Goal: Transaction & Acquisition: Purchase product/service

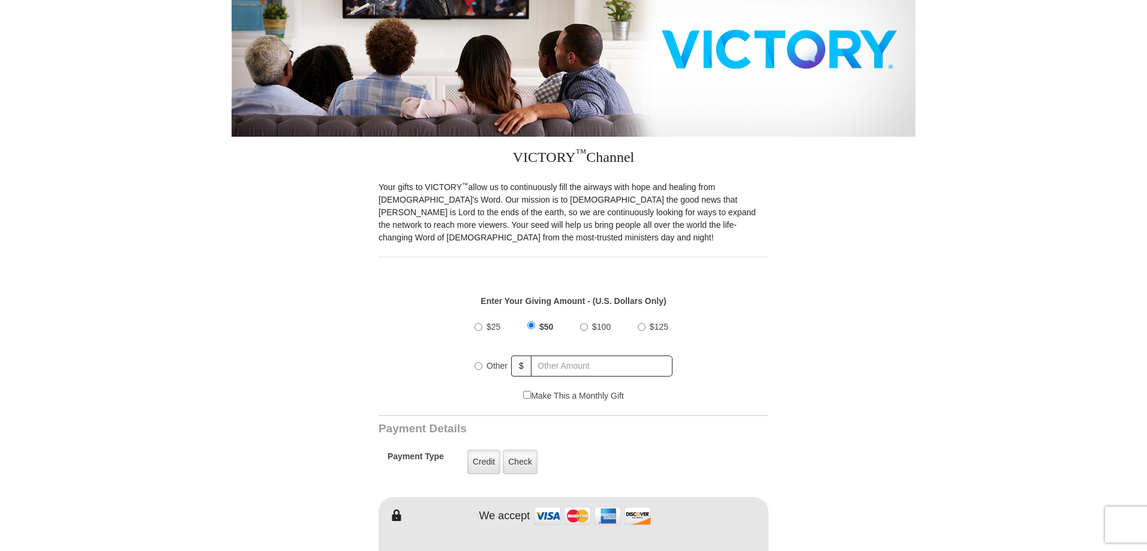
scroll to position [240, 0]
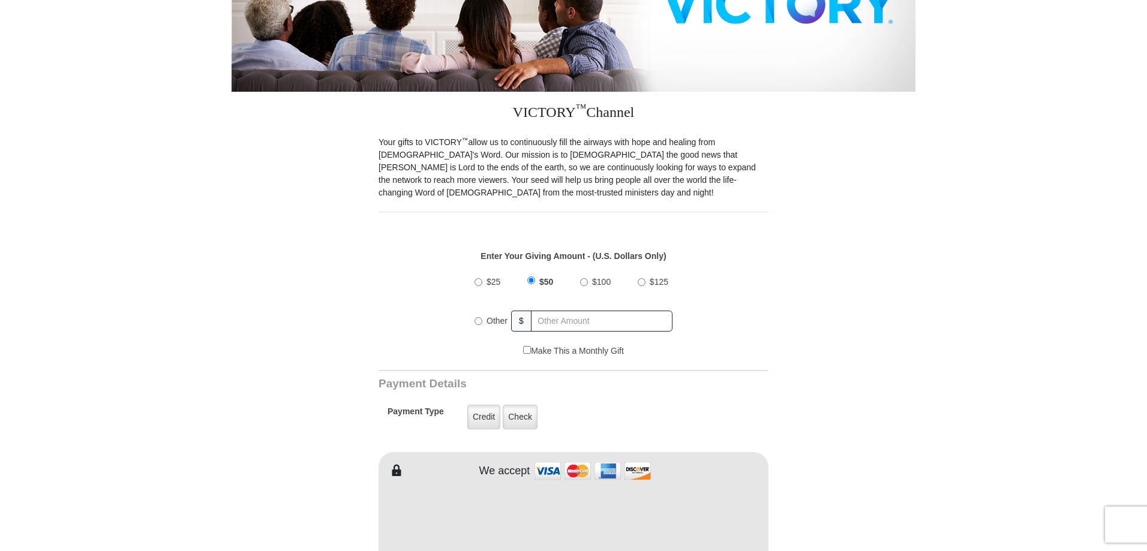
click at [477, 317] on input "Other" at bounding box center [478, 321] width 8 height 8
radio input "true"
click at [579, 311] on input "text" at bounding box center [602, 321] width 140 height 21
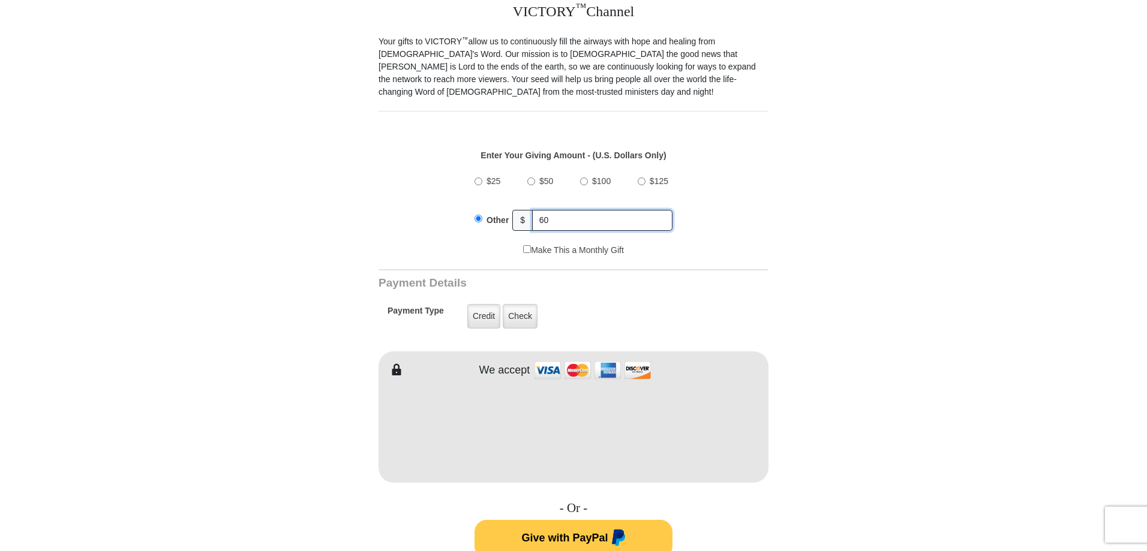
scroll to position [360, 0]
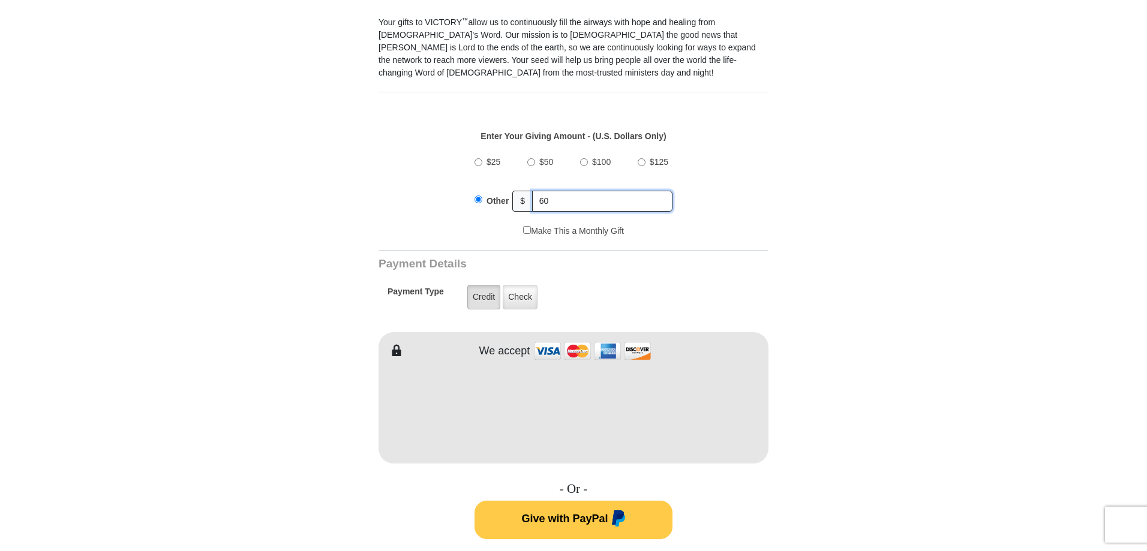
type input "60"
click at [481, 293] on label "Credit" at bounding box center [483, 297] width 33 height 25
click at [0, 0] on input "Credit" at bounding box center [0, 0] width 0 height 0
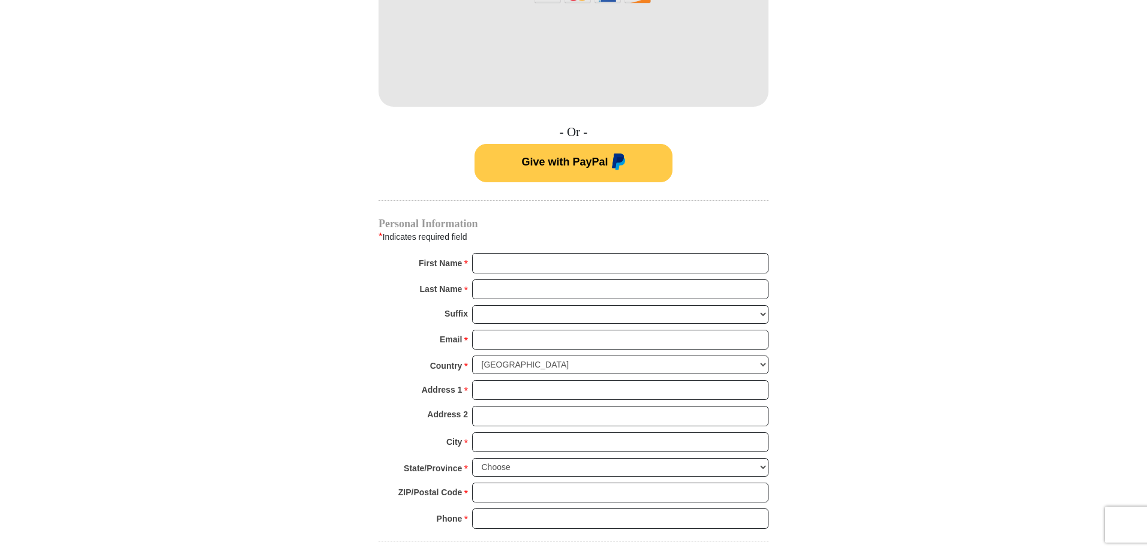
scroll to position [720, 0]
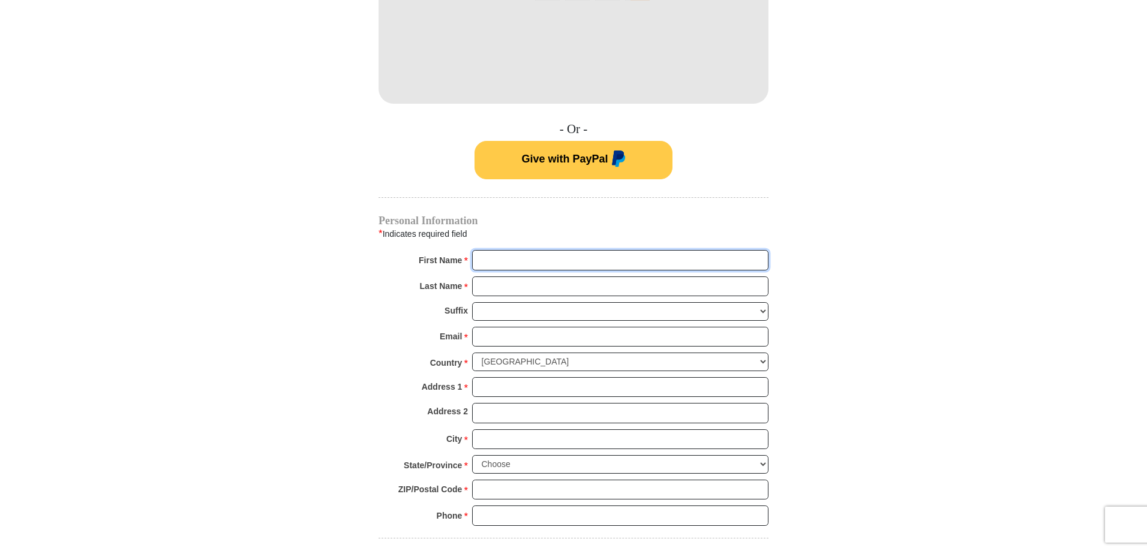
click at [524, 250] on input "First Name *" at bounding box center [620, 260] width 296 height 20
type input "Flynn"
type input "Ministries"
type input "flynnministries@gmail.com"
click at [524, 377] on input "Address 1 *" at bounding box center [620, 387] width 296 height 20
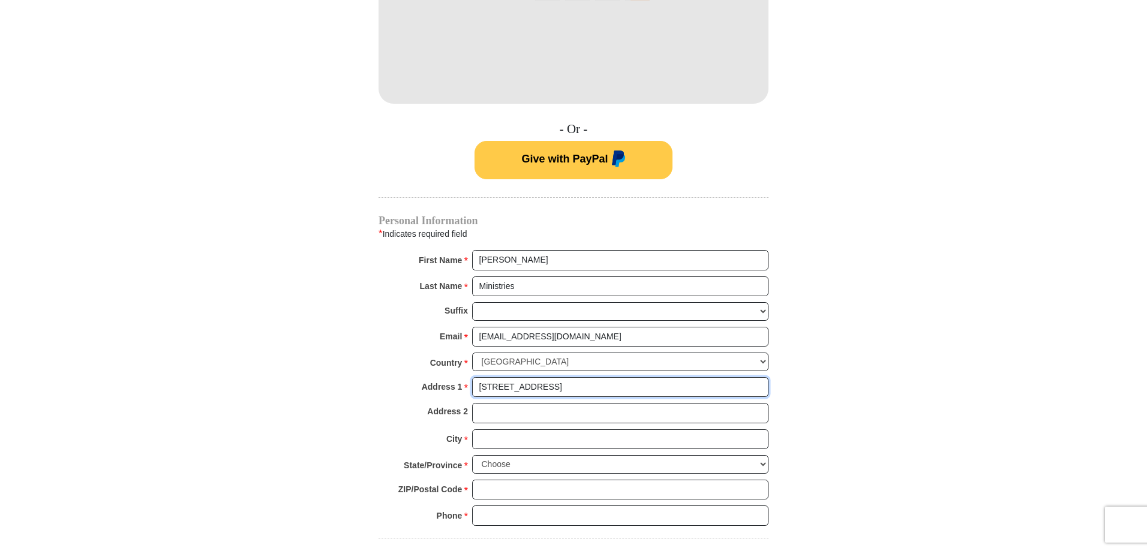
type input "1113 Highland Station Dr"
type input "Saginaw"
select select "TX"
type input "76131"
click at [523, 509] on input "Phone * *" at bounding box center [620, 516] width 296 height 20
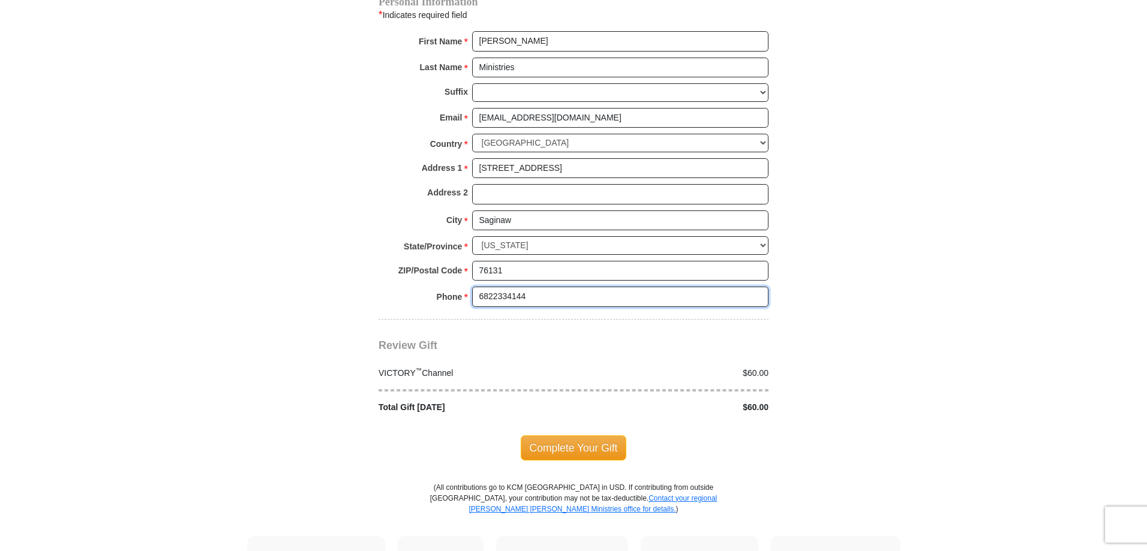
scroll to position [960, 0]
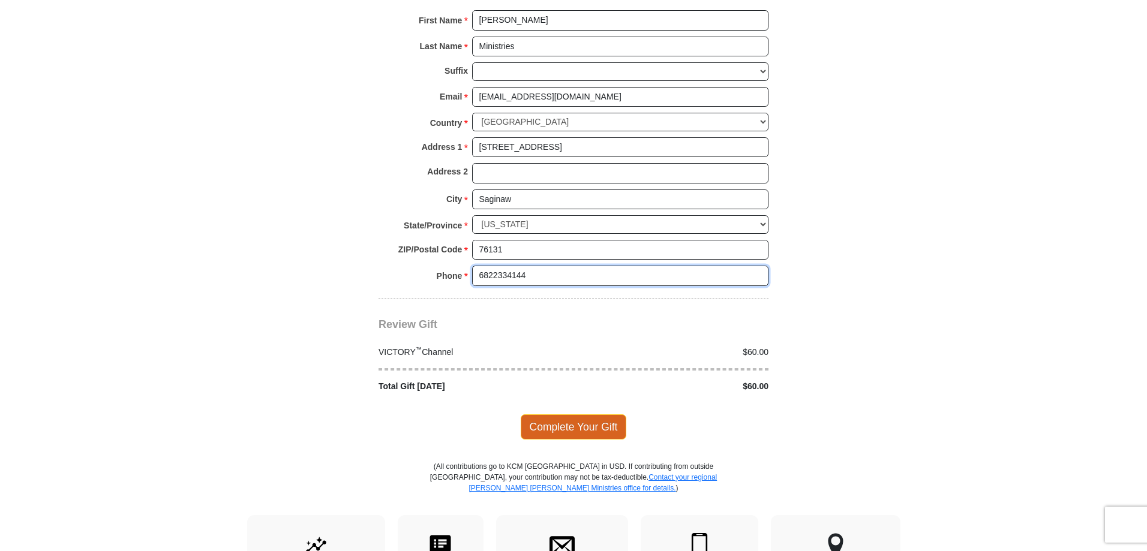
type input "6822334144"
click at [588, 417] on span "Complete Your Gift" at bounding box center [574, 426] width 106 height 25
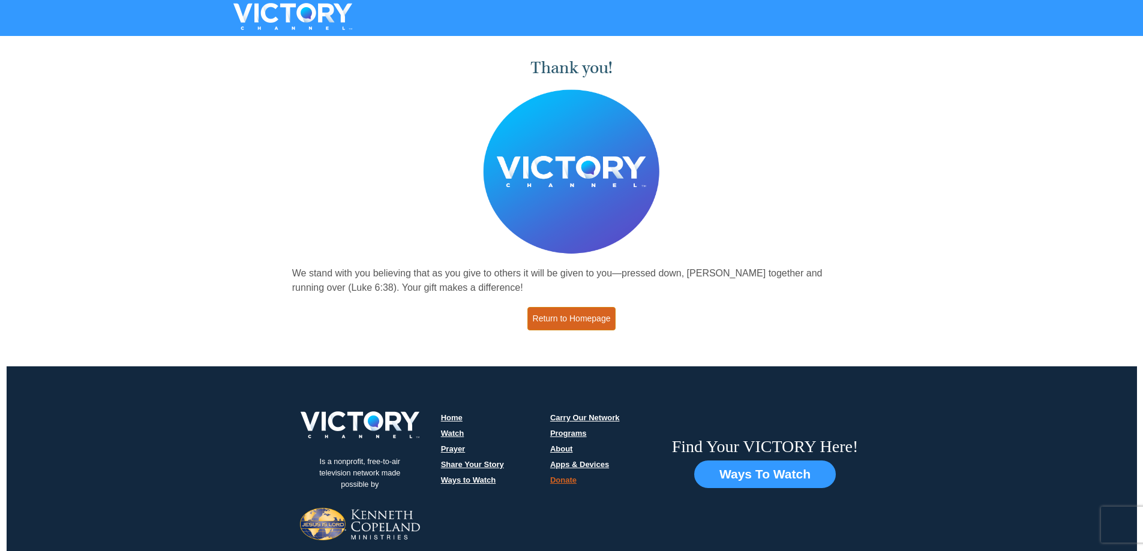
click at [579, 319] on link "Return to Homepage" at bounding box center [571, 318] width 89 height 23
